Goal: Check status: Check status

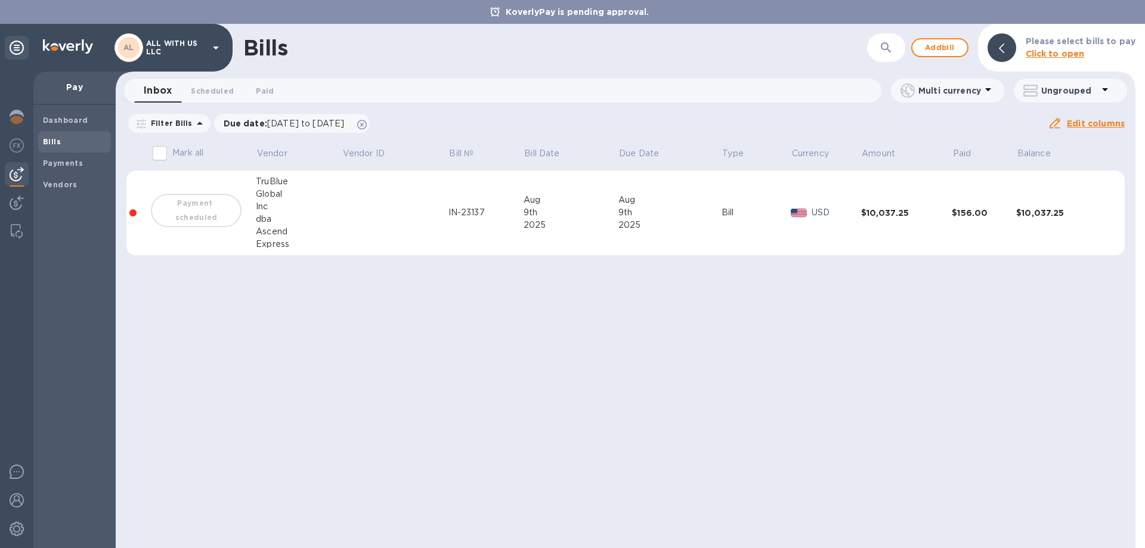
click at [616, 397] on div "Bills ​ Add bill Please select bills to pay Click to open Inbox 0 Scheduled 0 P…" at bounding box center [626, 286] width 1020 height 524
click at [201, 206] on div "Payment scheduled" at bounding box center [196, 210] width 95 height 38
click at [202, 210] on div "Payment scheduled" at bounding box center [196, 210] width 95 height 38
click at [789, 218] on div at bounding box center [799, 212] width 21 height 13
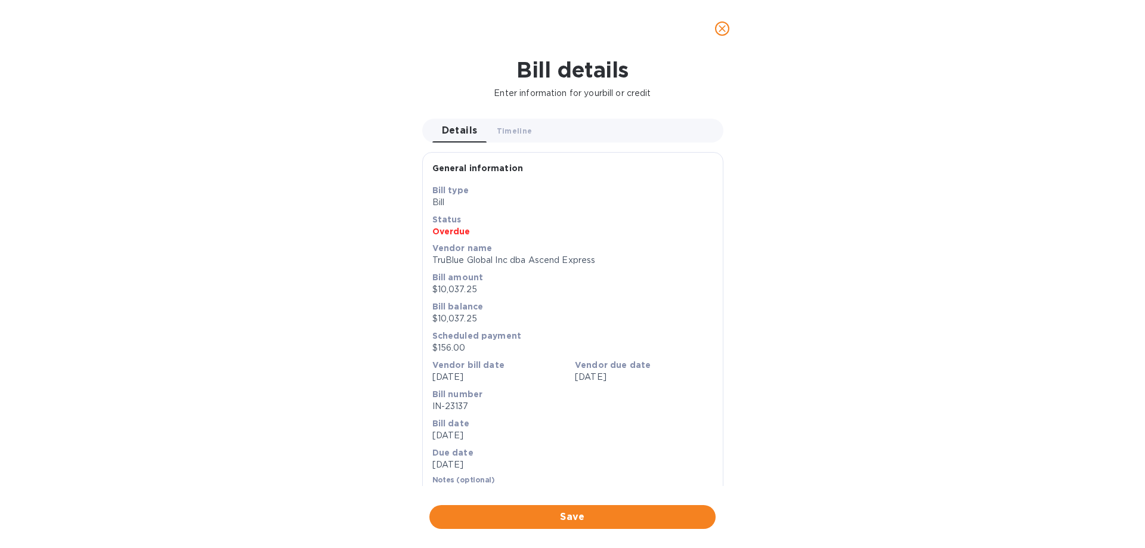
click at [594, 513] on span "Save" at bounding box center [572, 517] width 267 height 14
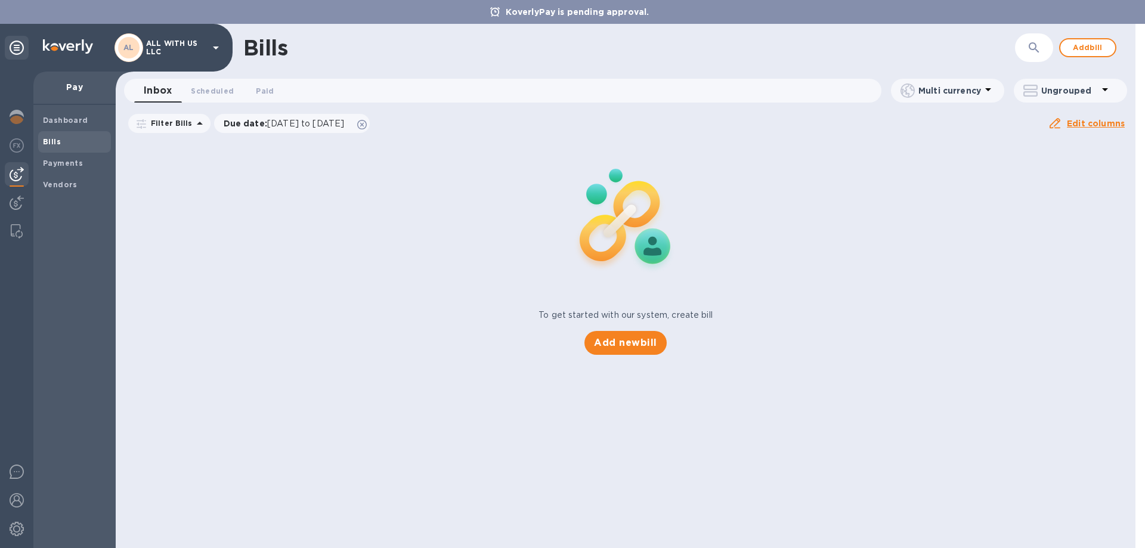
click at [723, 25] on div "Bills ​ Add bill" at bounding box center [626, 48] width 1020 height 48
